Goal: Task Accomplishment & Management: Check status

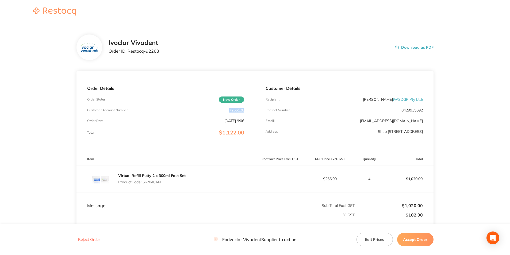
drag, startPoint x: 245, startPoint y: 110, endPoint x: 226, endPoint y: 110, distance: 19.0
click at [226, 110] on div "Order Details Order Status New Order Customer Account Number 7265128 Order Date…" at bounding box center [165, 112] width 178 height 82
copy p "7265128"
drag, startPoint x: 167, startPoint y: 54, endPoint x: 128, endPoint y: 55, distance: 38.2
click at [128, 55] on div "Ivoclar Vivadent Order ID: Restocq- 92268 Download as PDF" at bounding box center [271, 47] width 325 height 17
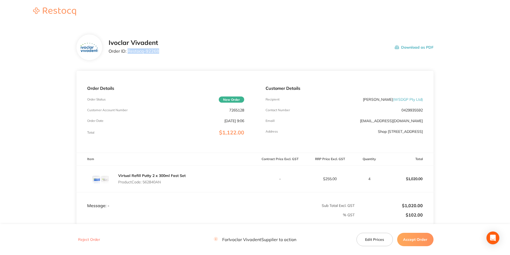
copy p "Restocq- 92268"
drag, startPoint x: 163, startPoint y: 181, endPoint x: 144, endPoint y: 182, distance: 18.5
click at [144, 182] on p "Product Code: 562840AN" at bounding box center [151, 182] width 67 height 4
drag, startPoint x: 144, startPoint y: 182, endPoint x: 151, endPoint y: 182, distance: 6.7
copy p "562840AN"
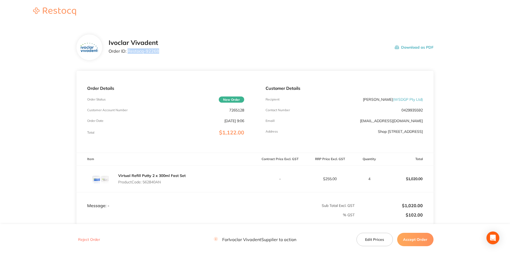
copy p "562840AN"
click at [426, 237] on button "Accept Order" at bounding box center [415, 239] width 36 height 13
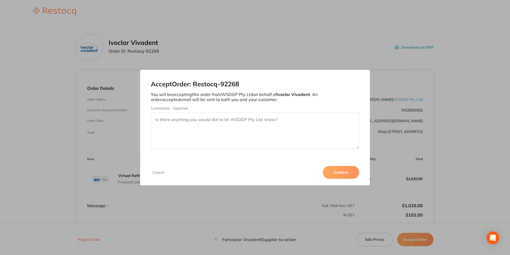
click at [216, 122] on textarea "Comments - Optional" at bounding box center [255, 131] width 208 height 36
click at [321, 120] on textarea "3011285232 - This item is in back order. Expected tentative ETA is late Septemb…" at bounding box center [255, 131] width 208 height 36
type textarea "3011285232 - This item is in back order. Expected tentative ETA is late Septemb…"
click at [341, 171] on button "Confirm" at bounding box center [341, 172] width 36 height 13
